Goal: Use online tool/utility: Utilize a website feature to perform a specific function

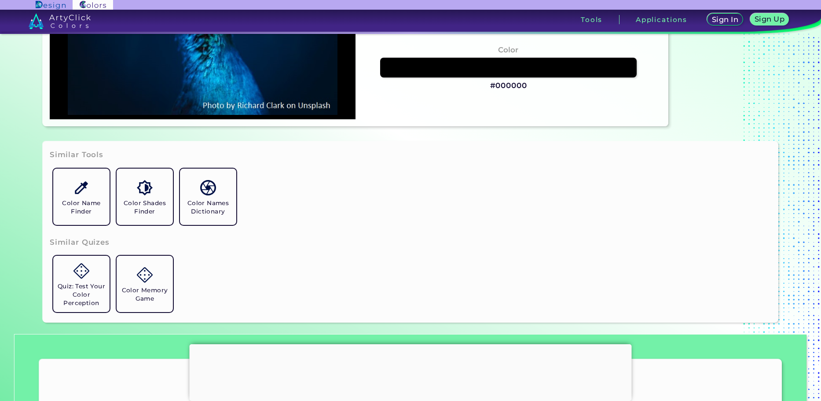
type input "#00142c"
type input "#00142C"
type input "#021325"
type input "#041122"
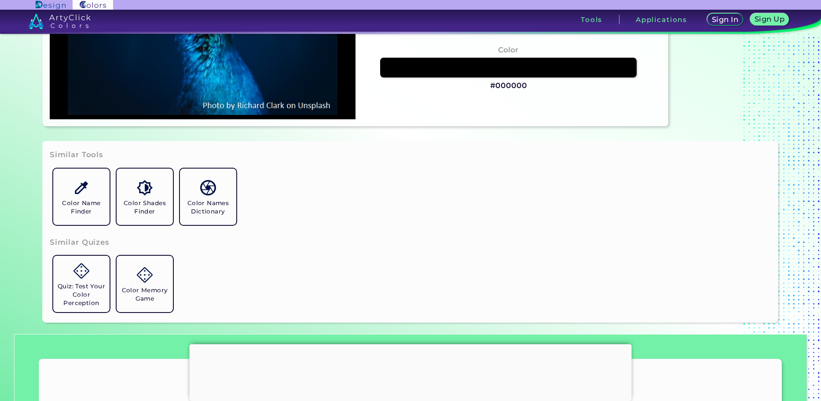
type input "#041122"
type input "#03111e"
type input "#03111E"
type input "#01111e"
type input "#01111E"
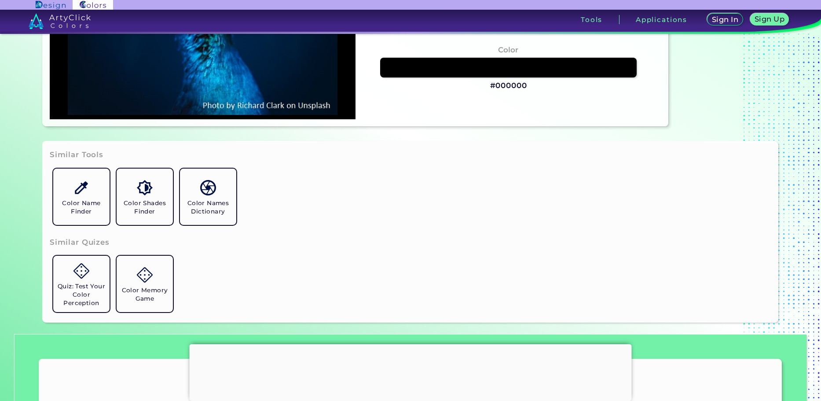
type input "#03111e"
type input "#03111E"
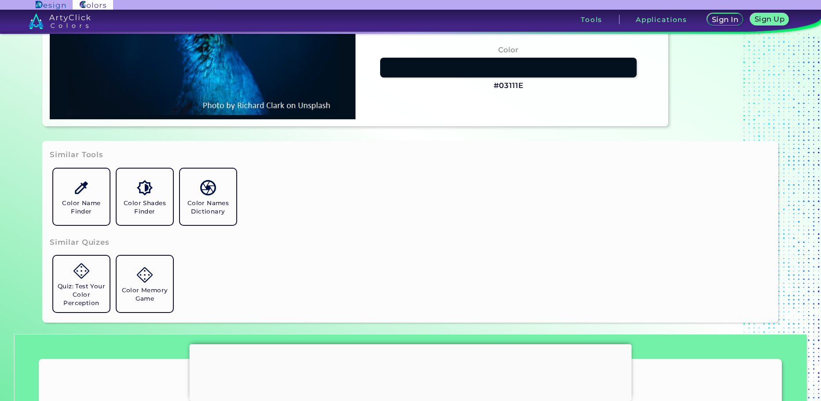
type input "#041121"
type input "#041122"
type input "#041121"
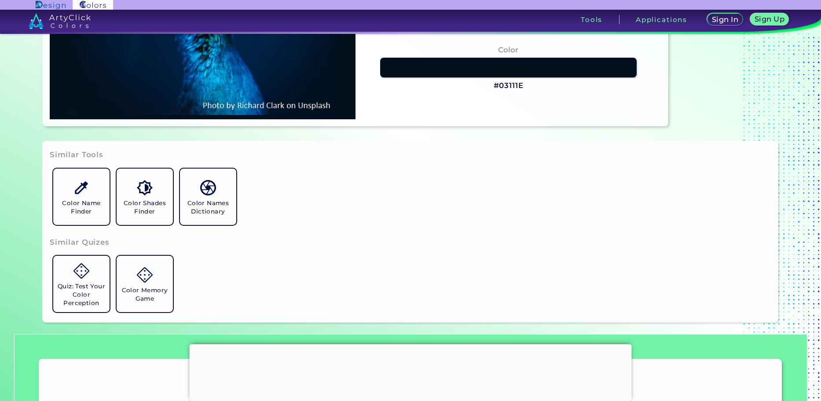
type input "#041121"
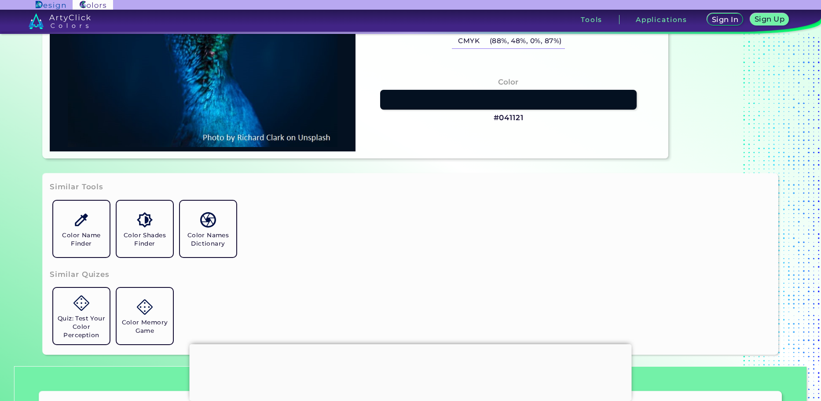
type input "#01162b"
type input "#01162B"
type input "#01152d"
type input "#01152D"
type input "#00152d"
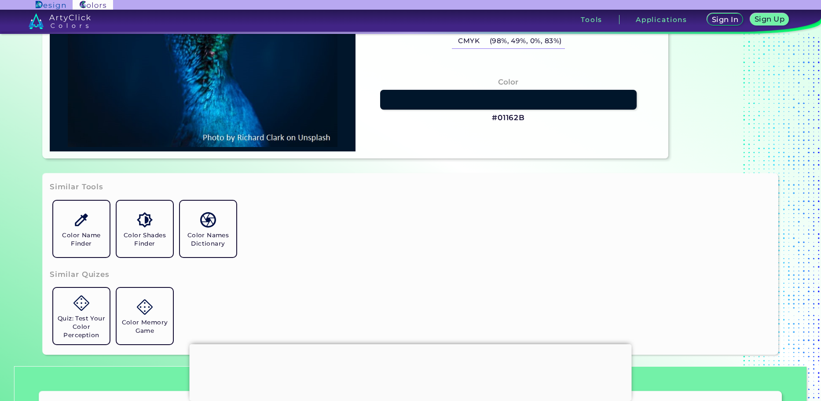
type input "#00152D"
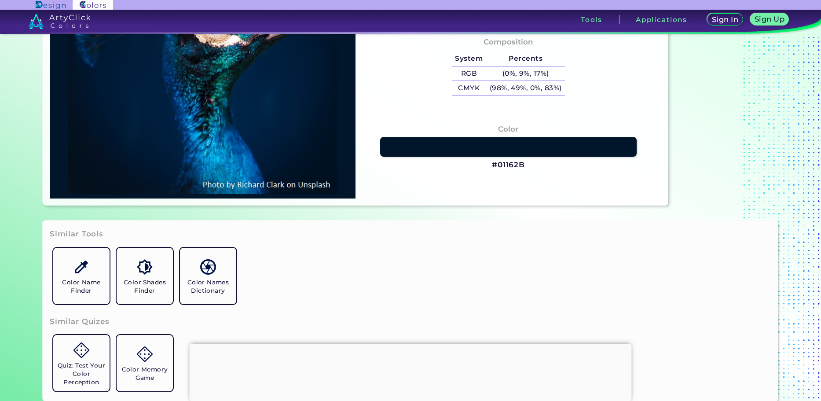
type input "#00192a"
type input "#00192A"
type input "#021830"
type input "#01172e"
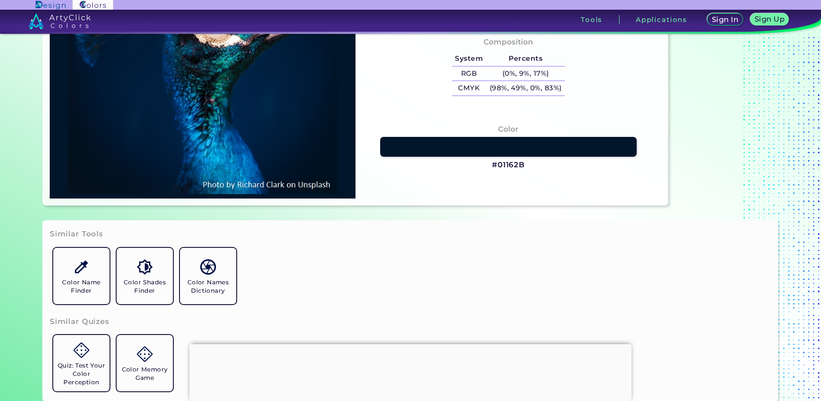
type input "#01172E"
type input "#011629"
type input "#021428"
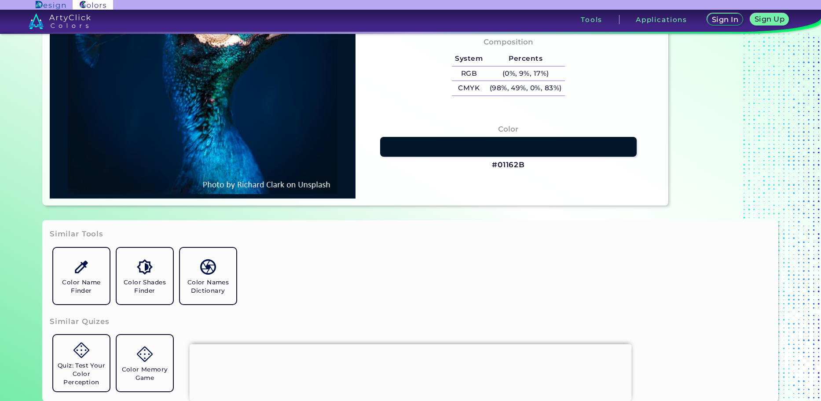
type input "#031428"
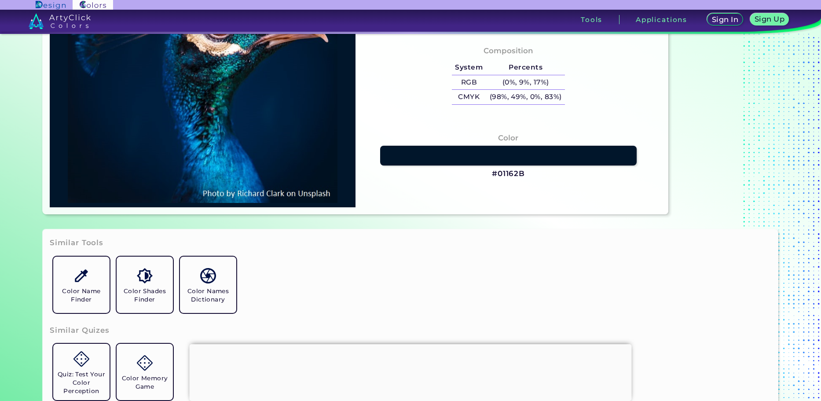
type input "#051223"
type input "#000000"
